Goal: Information Seeking & Learning: Learn about a topic

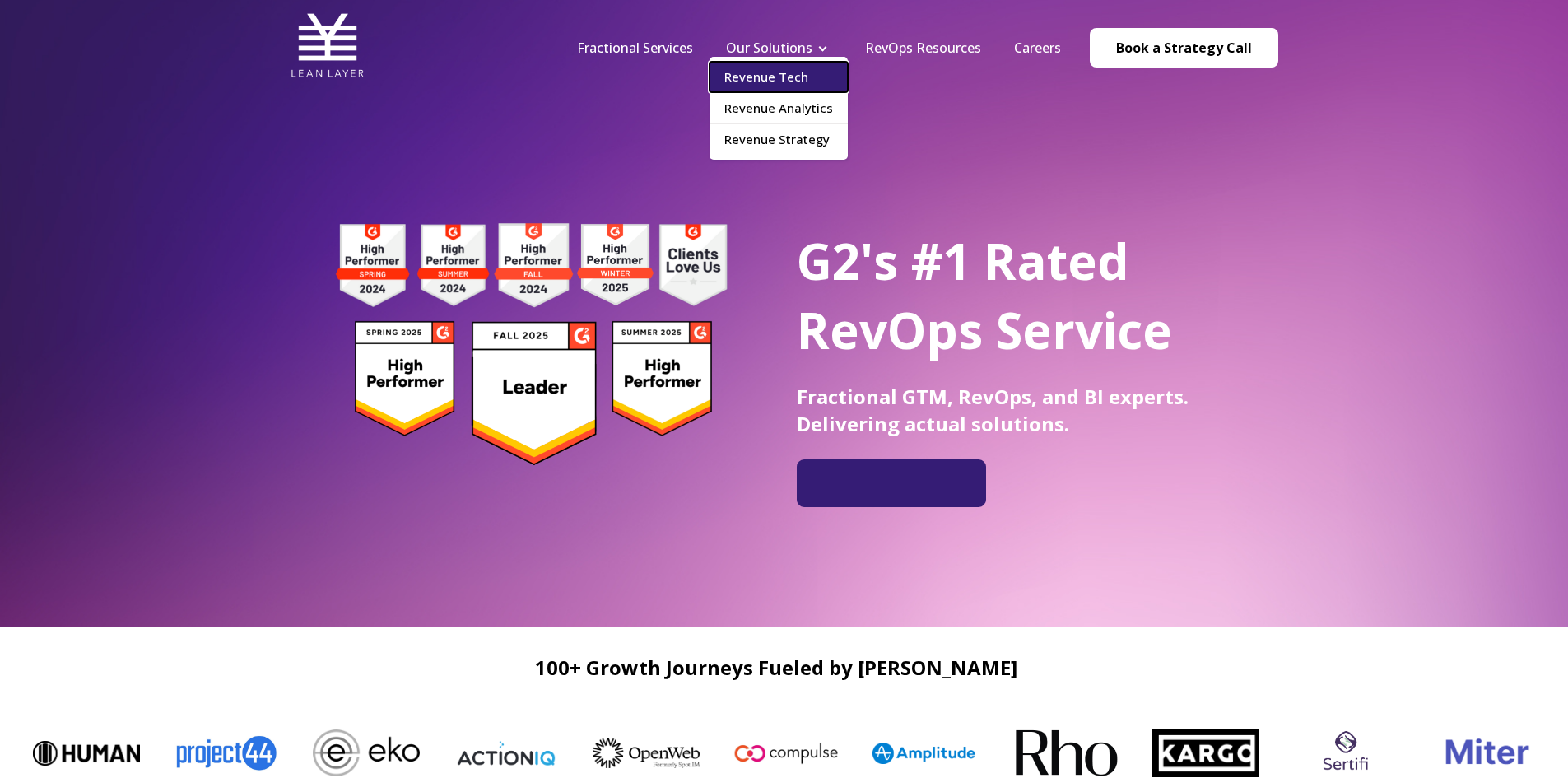
click at [803, 80] on link "Revenue Tech" at bounding box center [779, 77] width 138 height 31
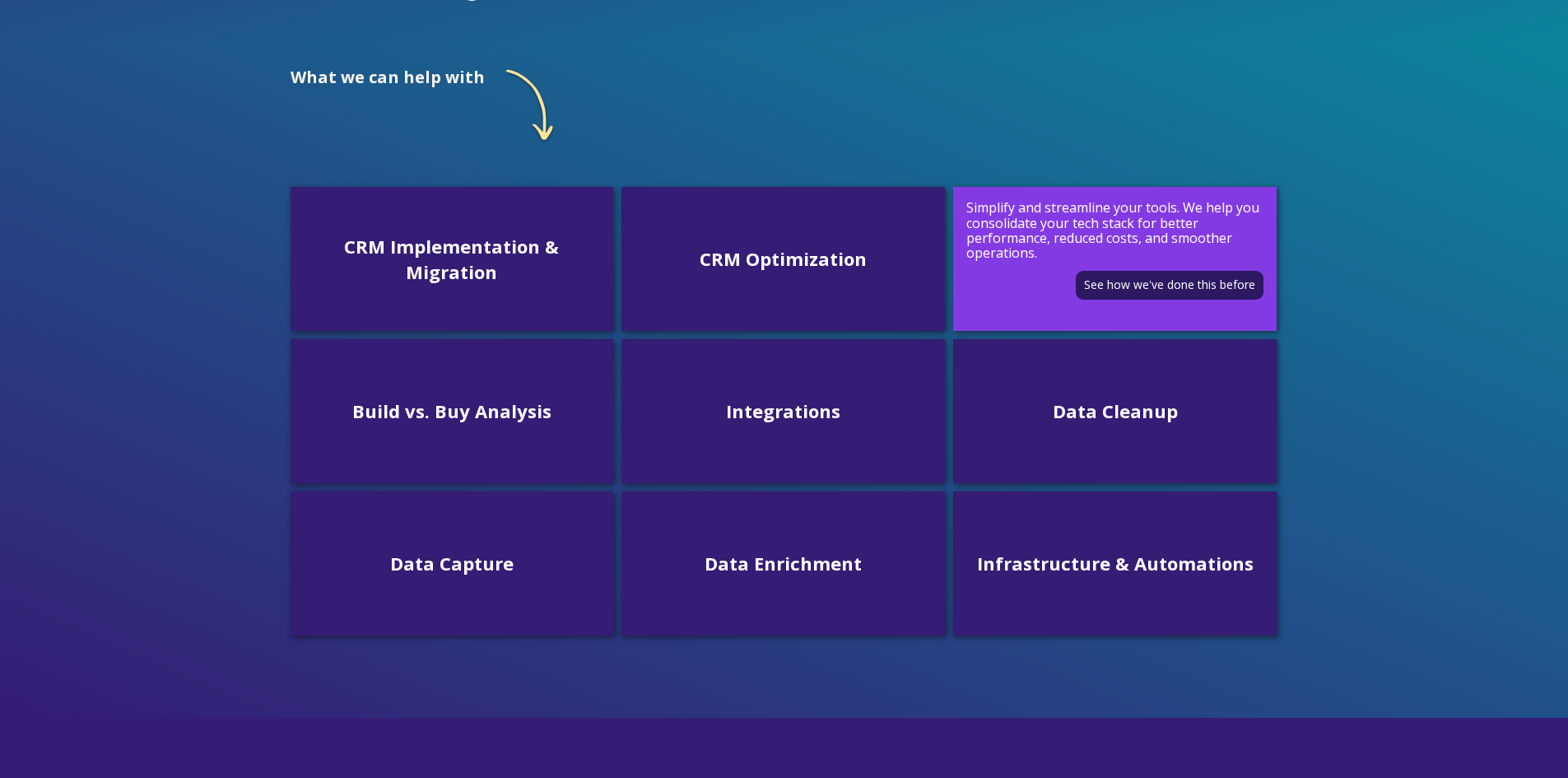
scroll to position [412, 0]
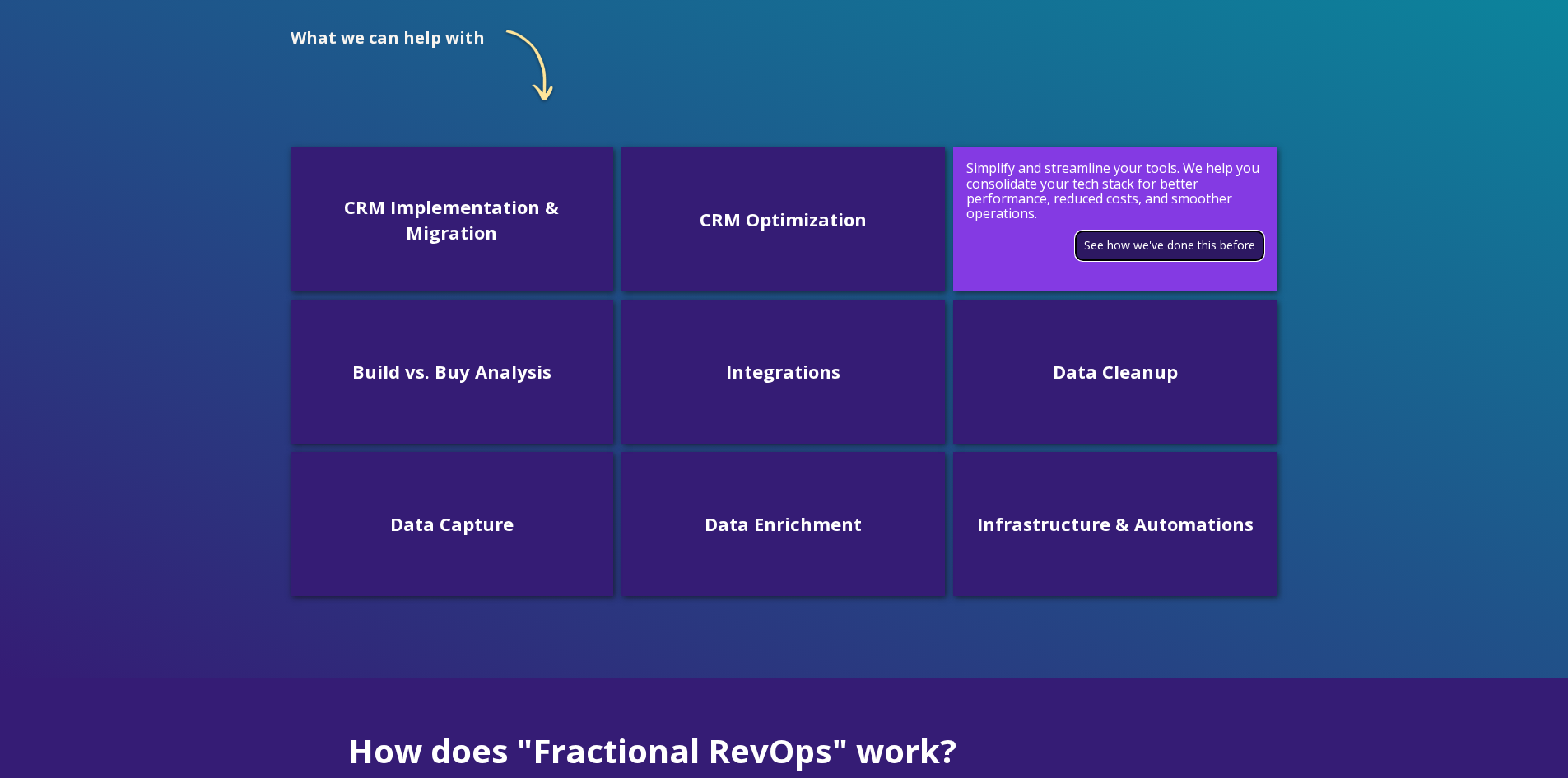
click at [1152, 252] on link "See how we've done this before" at bounding box center [1170, 246] width 188 height 29
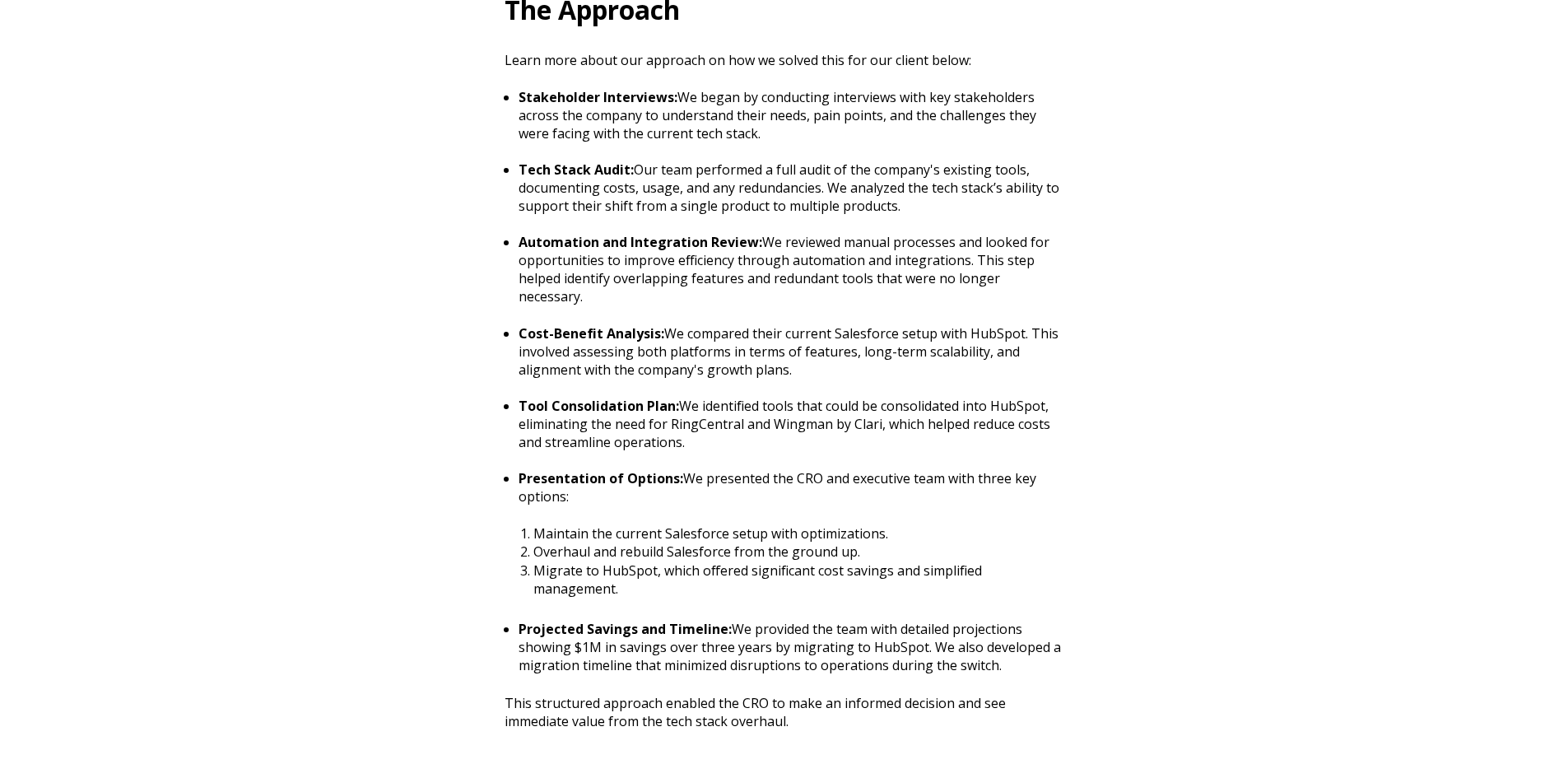
scroll to position [1400, 0]
drag, startPoint x: 910, startPoint y: 203, endPoint x: 518, endPoint y: 175, distance: 393.0
click at [518, 175] on ul "Stakeholder Interviews: We began by conducting interviews with key stakeholders…" at bounding box center [784, 380] width 559 height 586
click at [617, 177] on p "Tech Stack Audit: Our team performed a full audit of the company's existing too…" at bounding box center [792, 186] width 545 height 55
click at [1161, 514] on article "Case Studies Brooke Hattie Sep 23, 2024 Discover how we worked with this CRO ea…" at bounding box center [785, 255] width 906 height 2452
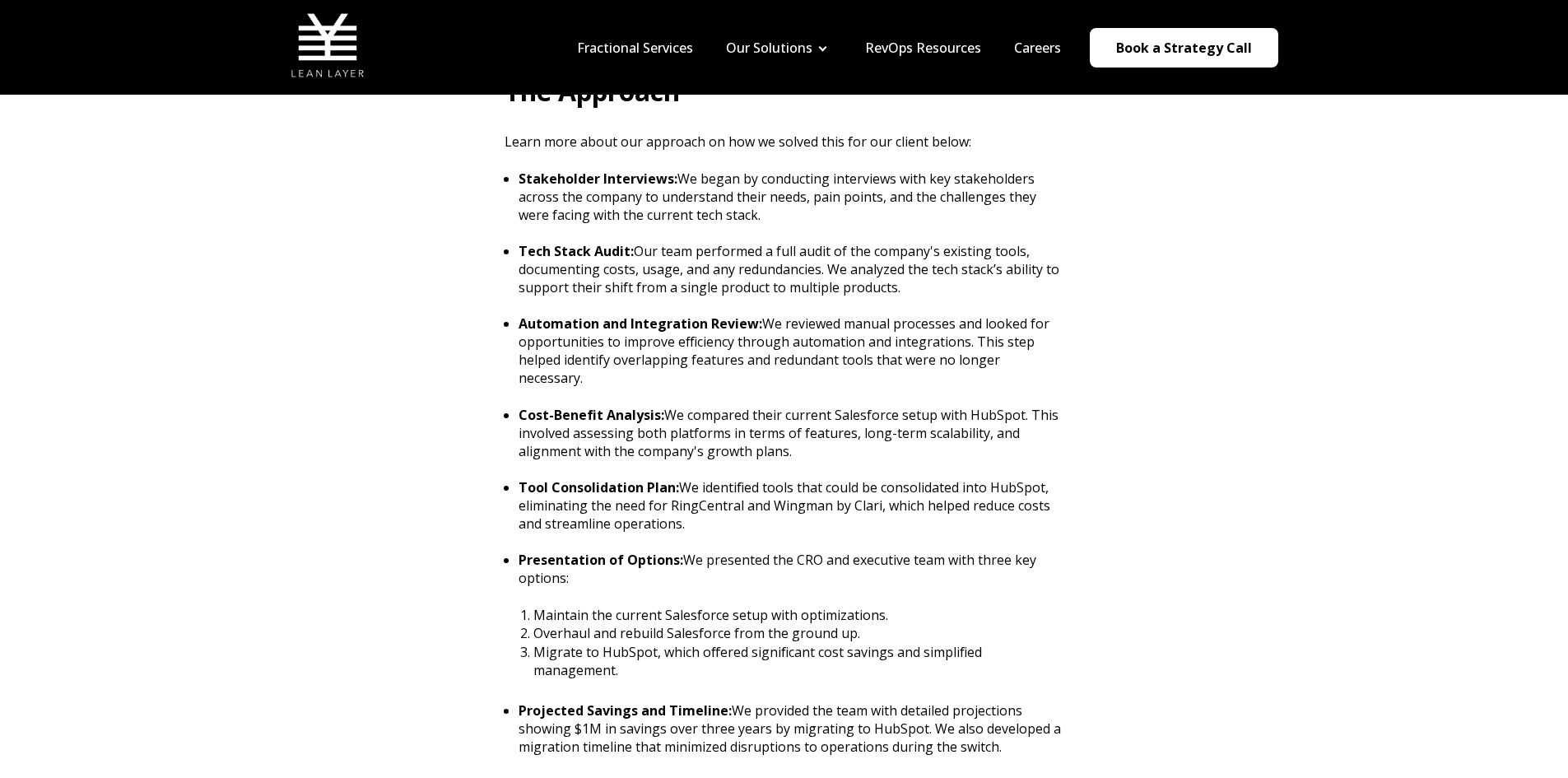
scroll to position [1235, 0]
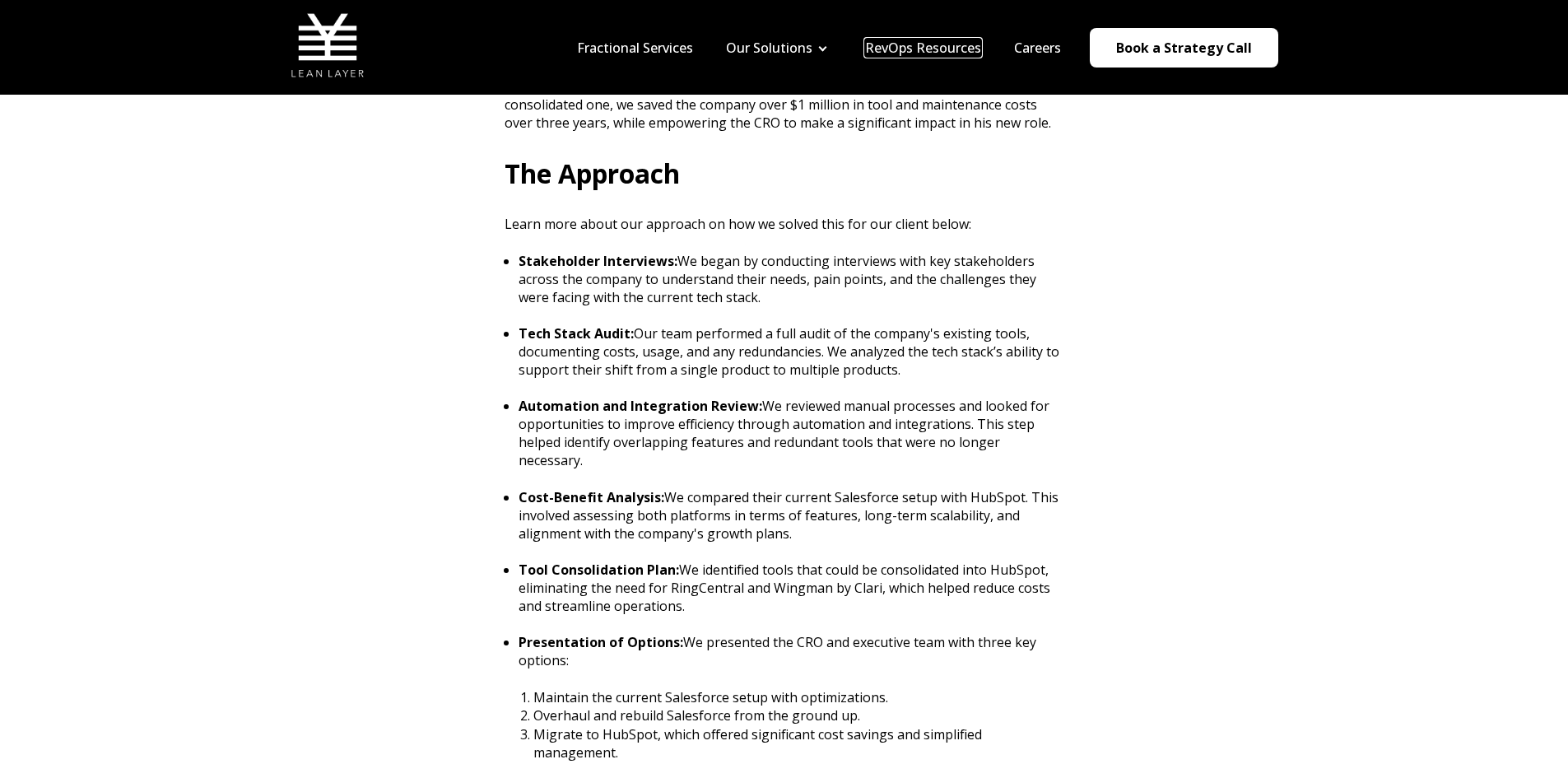
click at [962, 43] on link "RevOps Resources" at bounding box center [923, 47] width 116 height 18
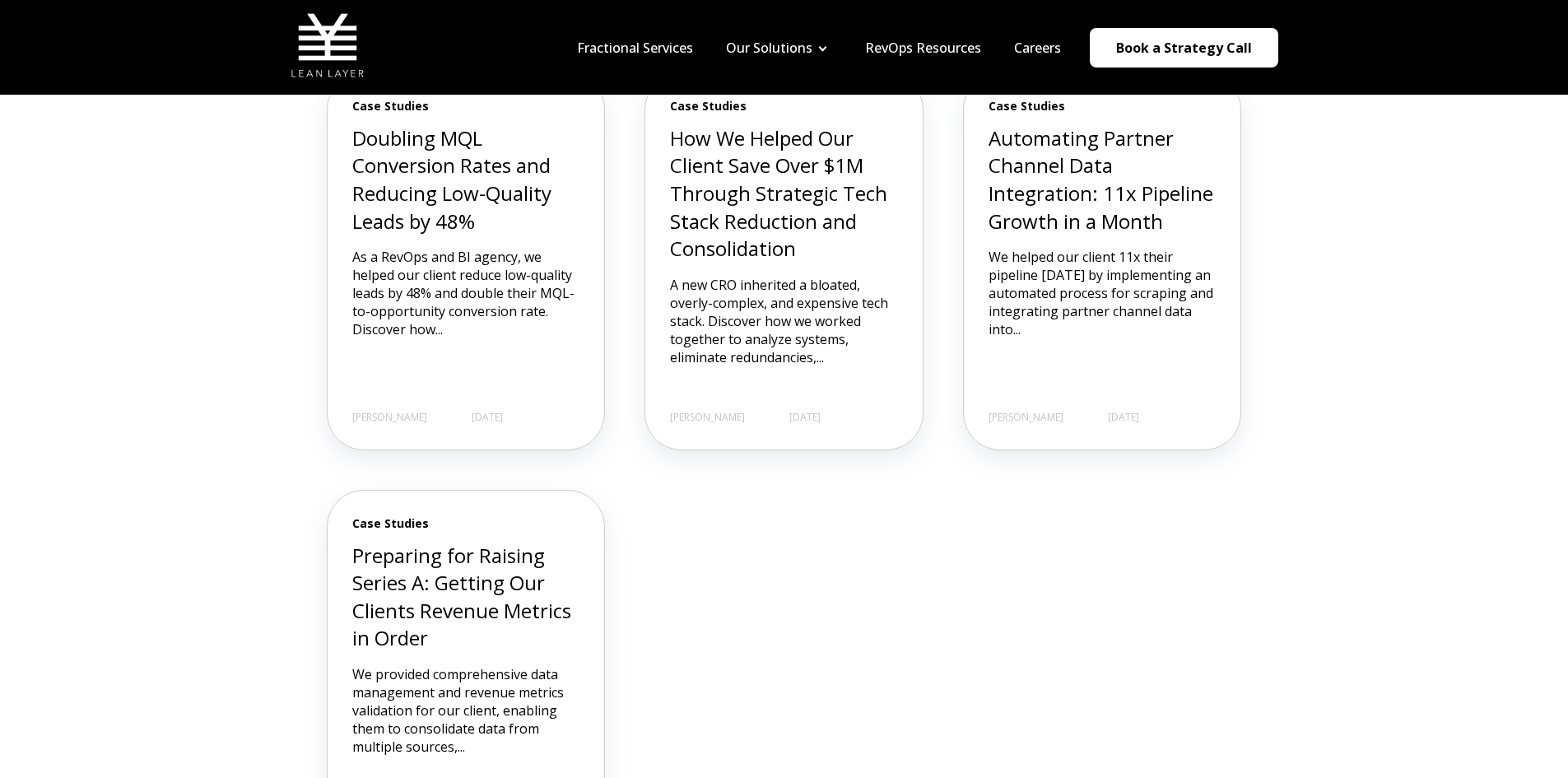
scroll to position [1317, 0]
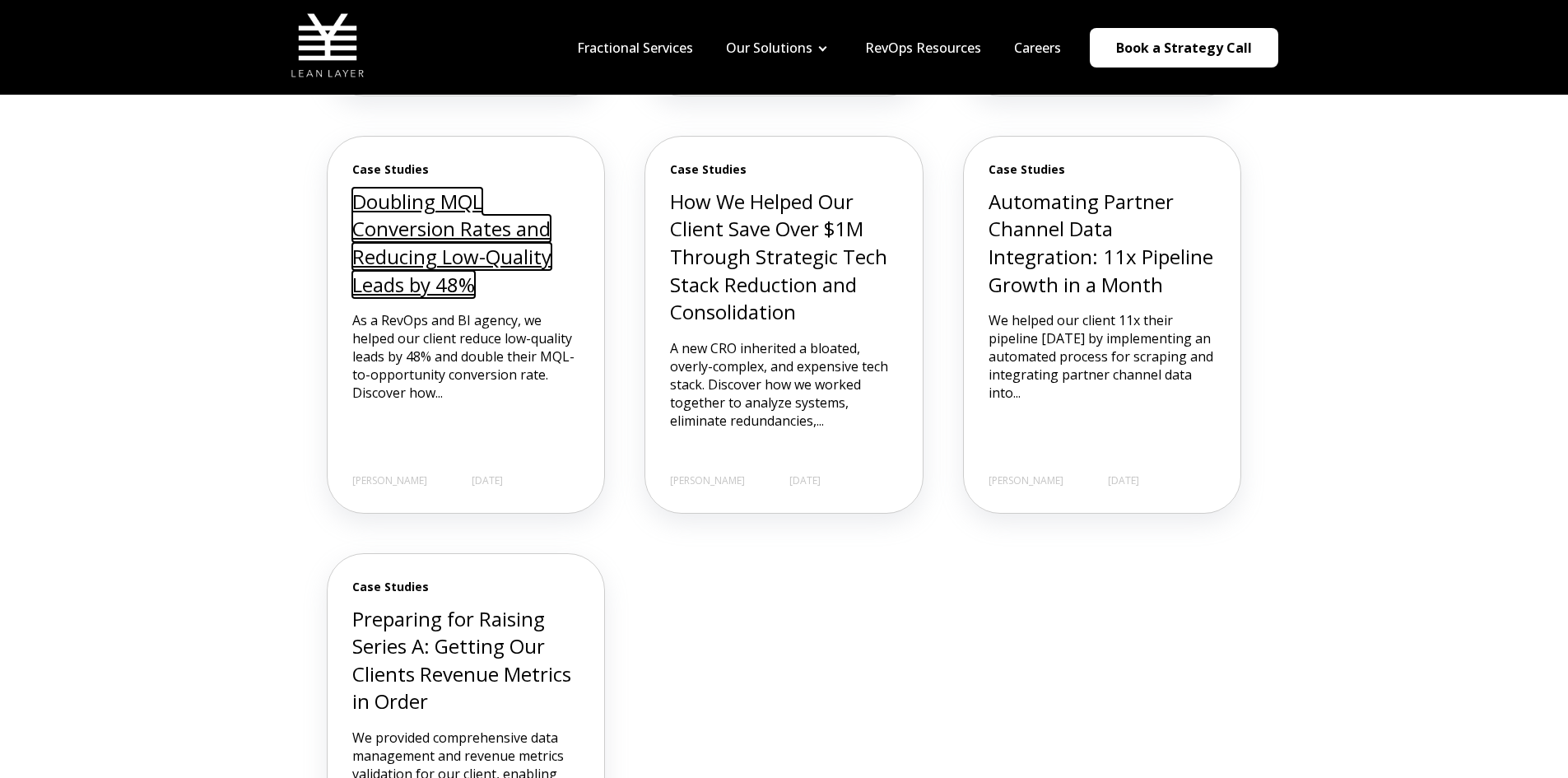
click at [386, 223] on link "Doubling MQL Conversion Rates and Reducing Low-Quality Leads by 48%" at bounding box center [452, 243] width 200 height 110
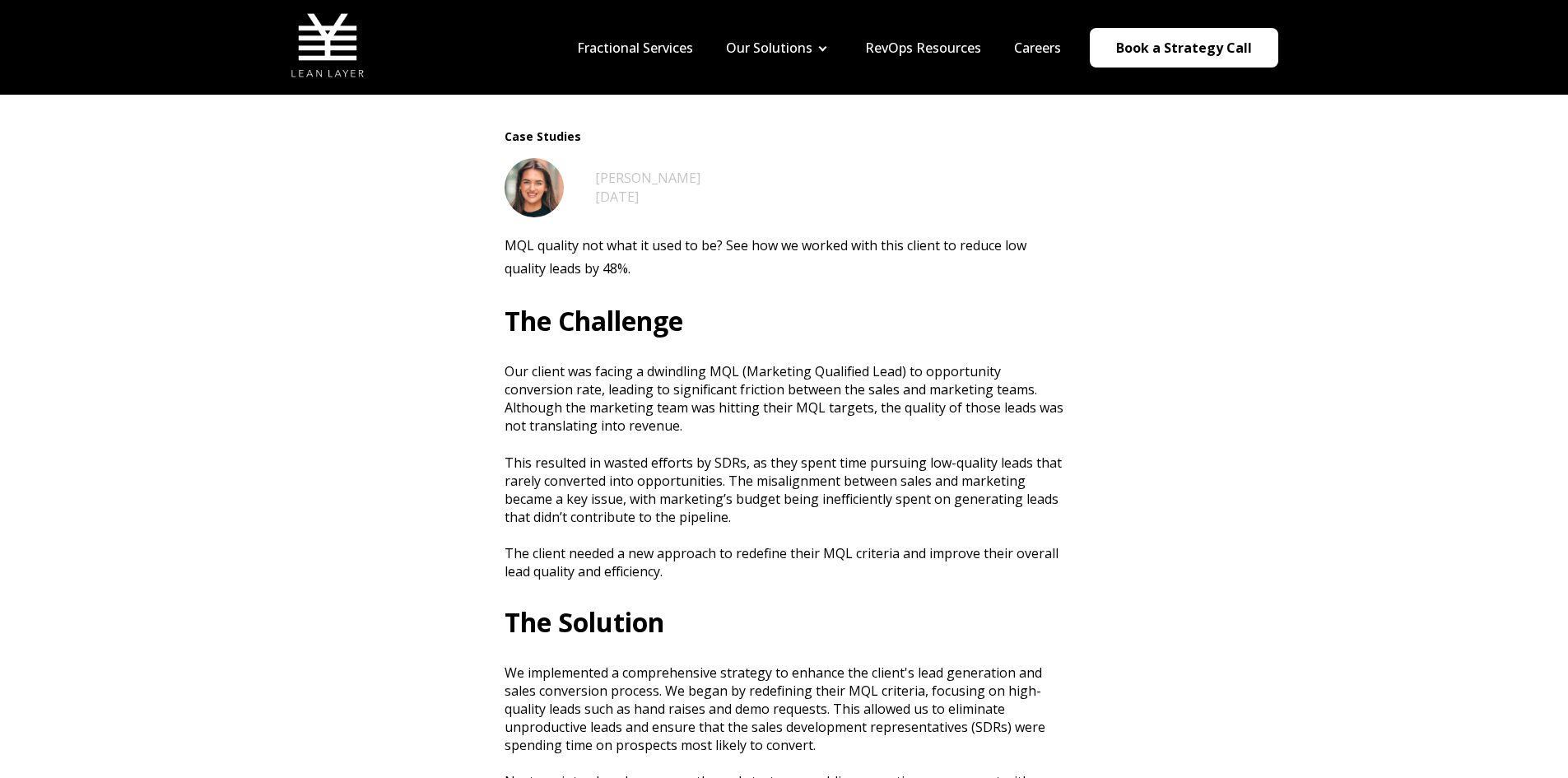
scroll to position [329, 0]
